Goal: Find specific page/section: Find specific page/section

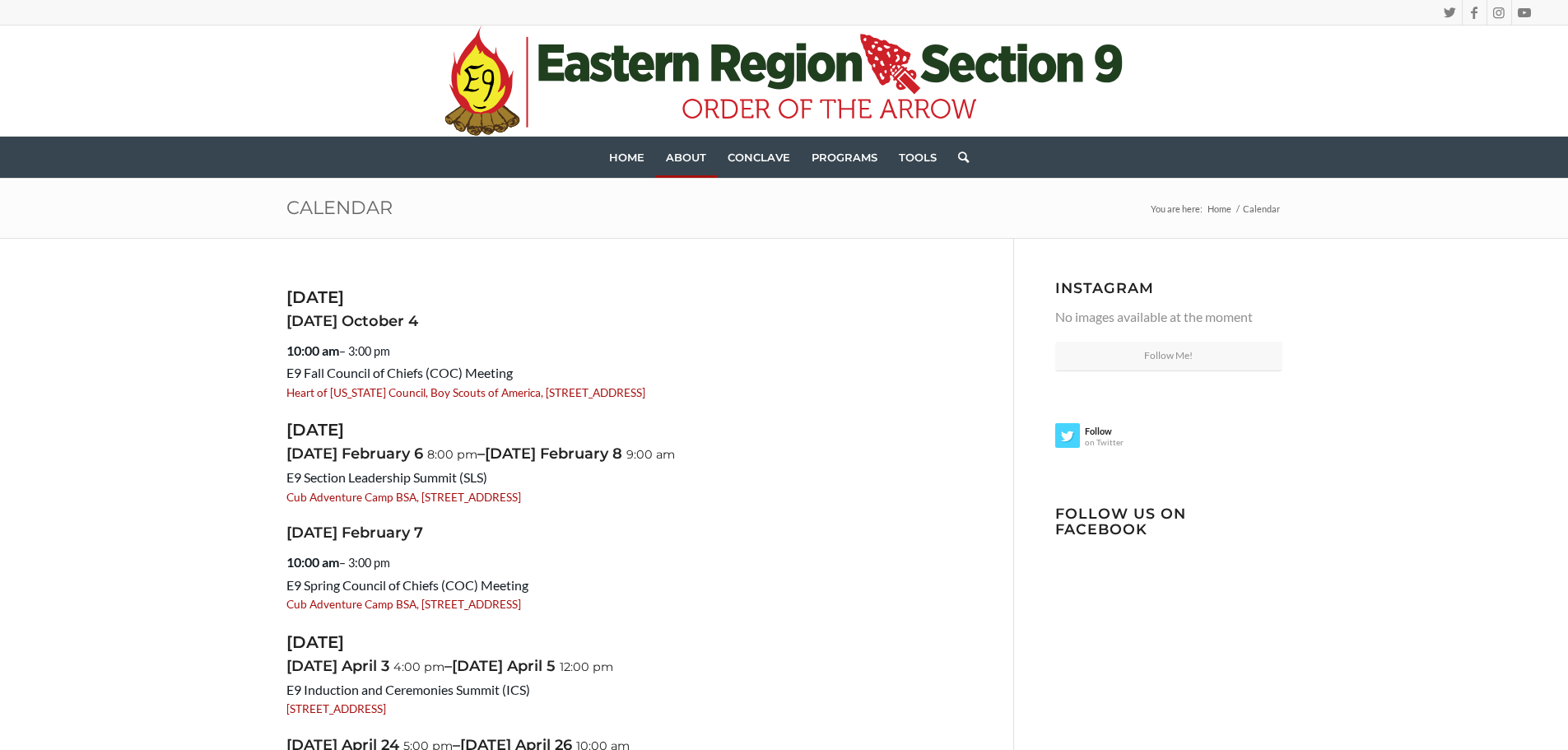
drag, startPoint x: 766, startPoint y: 397, endPoint x: 285, endPoint y: 385, distance: 481.1
click at [285, 385] on div "[DATE] [DATE] 10:00 am – 3:00 pm E9 Fall Council of Chiefs (COC) Meeting Heart …" at bounding box center [784, 616] width 1078 height 756
click at [269, 393] on div "[DATE] [DATE] 10:00 am – 3:00 pm E9 Fall Council of Chiefs (COC) Meeting Heart …" at bounding box center [784, 616] width 1078 height 756
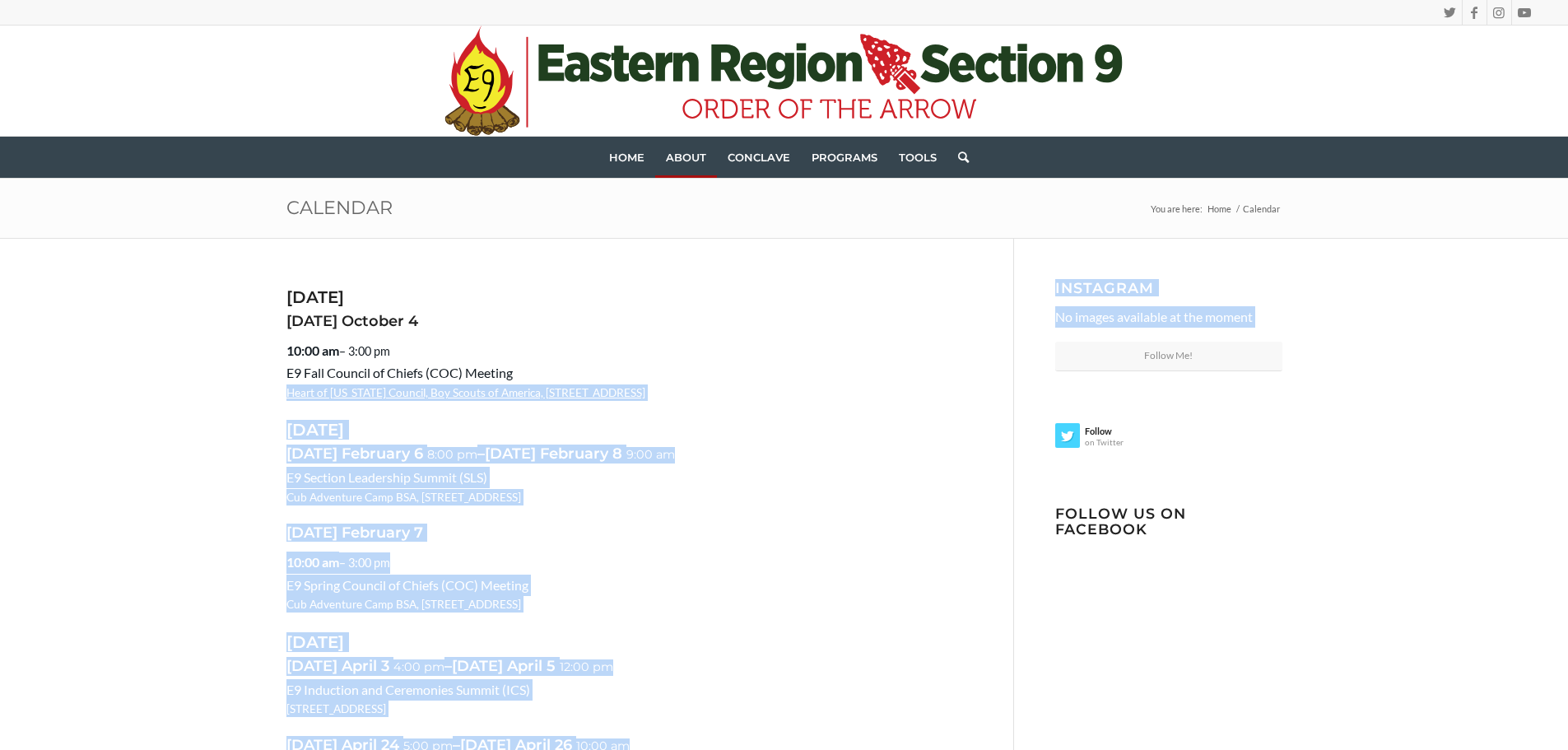
drag, startPoint x: 269, startPoint y: 393, endPoint x: 286, endPoint y: 391, distance: 17.1
click at [286, 391] on div "[DATE] [DATE] 10:00 am – 3:00 pm E9 Fall Council of Chiefs (COC) Meeting Heart …" at bounding box center [784, 616] width 1078 height 756
drag, startPoint x: 277, startPoint y: 391, endPoint x: 253, endPoint y: 386, distance: 24.5
click at [276, 391] on div "[DATE] [DATE] 10:00 am – 3:00 pm E9 Fall Council of Chiefs (COC) Meeting Heart …" at bounding box center [784, 616] width 1078 height 756
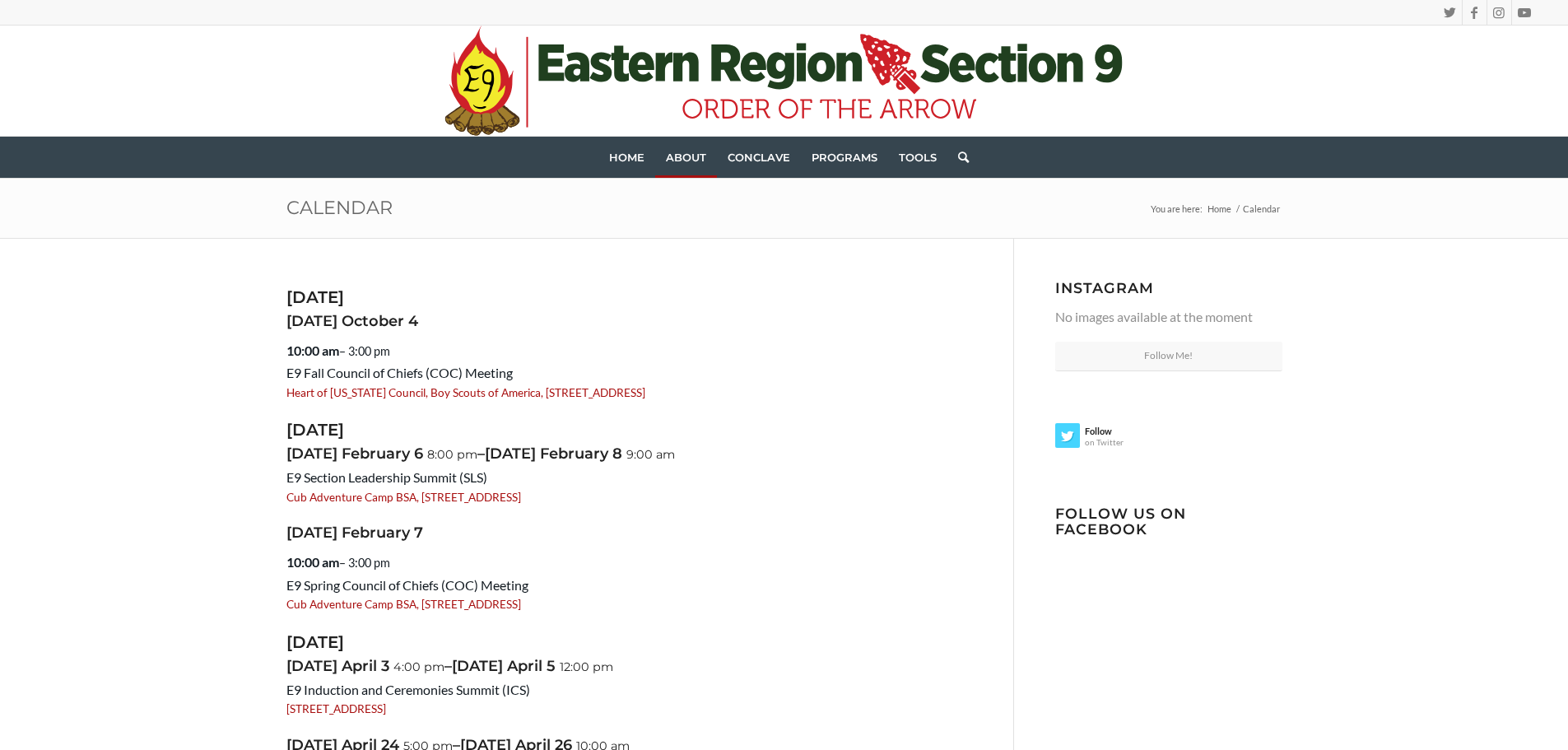
click at [528, 326] on h4 "[DATE]" at bounding box center [629, 321] width 686 height 16
drag, startPoint x: 752, startPoint y: 394, endPoint x: 289, endPoint y: 392, distance: 463.0
click at [289, 392] on div "Heart of [US_STATE] Council, Boy Scouts of America, [STREET_ADDRESS]" at bounding box center [629, 393] width 686 height 16
copy link "Heart of [US_STATE] Council, Boy Scouts of America, [STREET_ADDRESS]"
